Goal: Task Accomplishment & Management: Manage account settings

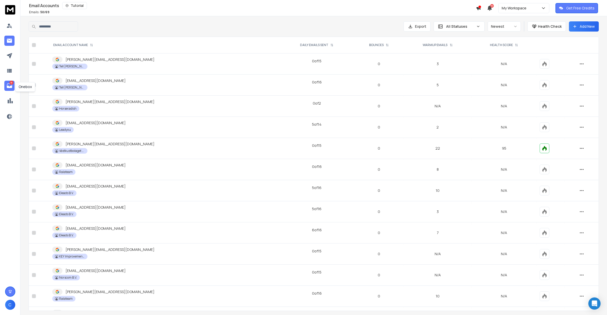
click at [9, 84] on icon at bounding box center [9, 86] width 6 height 6
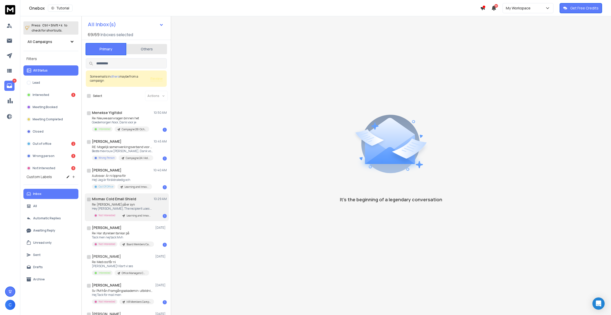
click at [136, 200] on div "Mixmax Cold Email Shield 10:29 AM" at bounding box center [129, 199] width 75 height 5
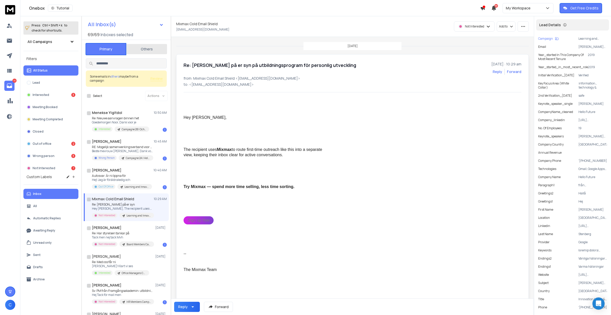
click at [195, 217] on link "Sign up free" at bounding box center [199, 221] width 30 height 8
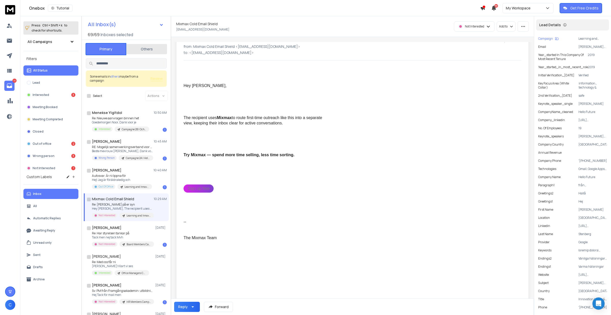
scroll to position [88, 0]
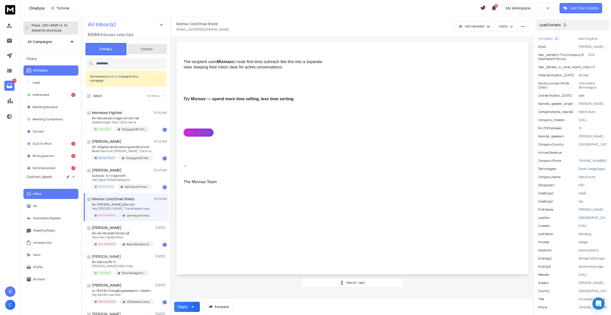
click at [357, 279] on div "View all 1 reply" at bounding box center [352, 283] width 101 height 8
click at [119, 176] on p "Autosvar: Är ni öppna för" at bounding box center [122, 176] width 60 height 4
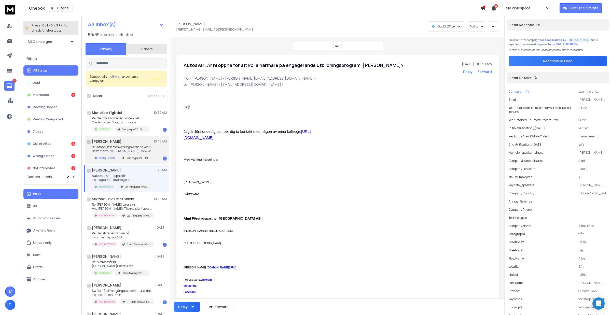
click at [115, 143] on h1 "[PERSON_NAME]" at bounding box center [107, 141] width 30 height 5
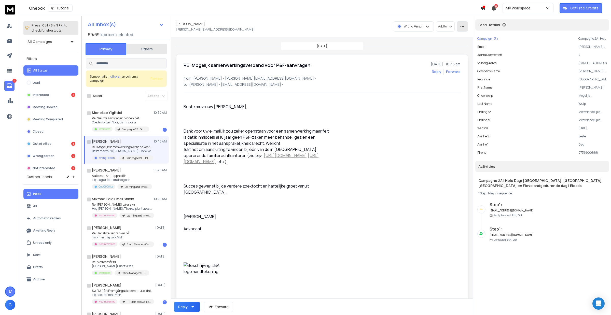
click at [465, 27] on icon "button" at bounding box center [462, 26] width 5 height 5
click at [477, 36] on div "Mark as unread" at bounding box center [473, 37] width 32 height 5
click at [125, 114] on div "Menekse Yigitdol 10:50 AM" at bounding box center [129, 112] width 75 height 5
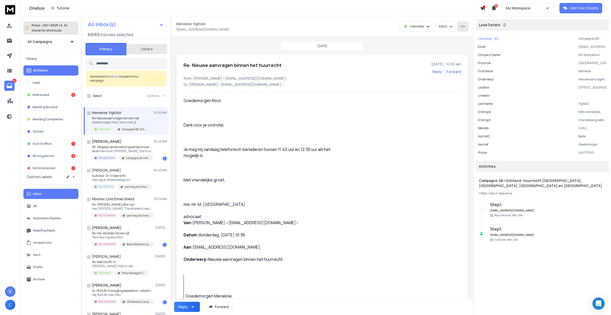
click at [469, 25] on button "button" at bounding box center [463, 26] width 11 height 10
click at [496, 36] on div "Mark as unread" at bounding box center [487, 37] width 32 height 5
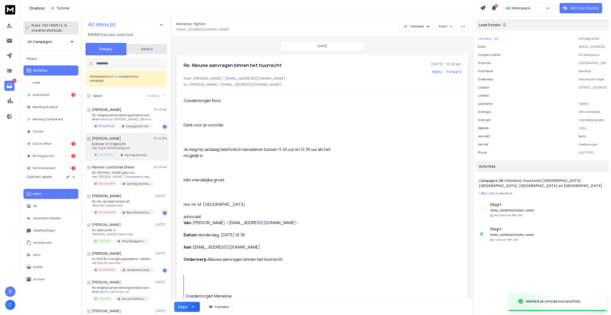
scroll to position [0, 0]
